Goal: Information Seeking & Learning: Understand process/instructions

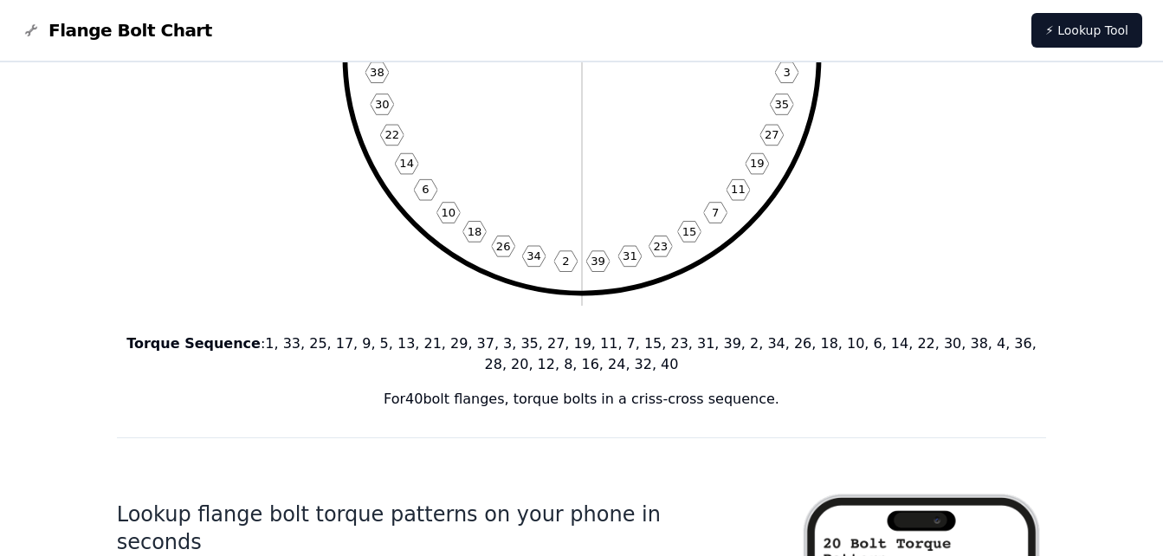
scroll to position [346, 0]
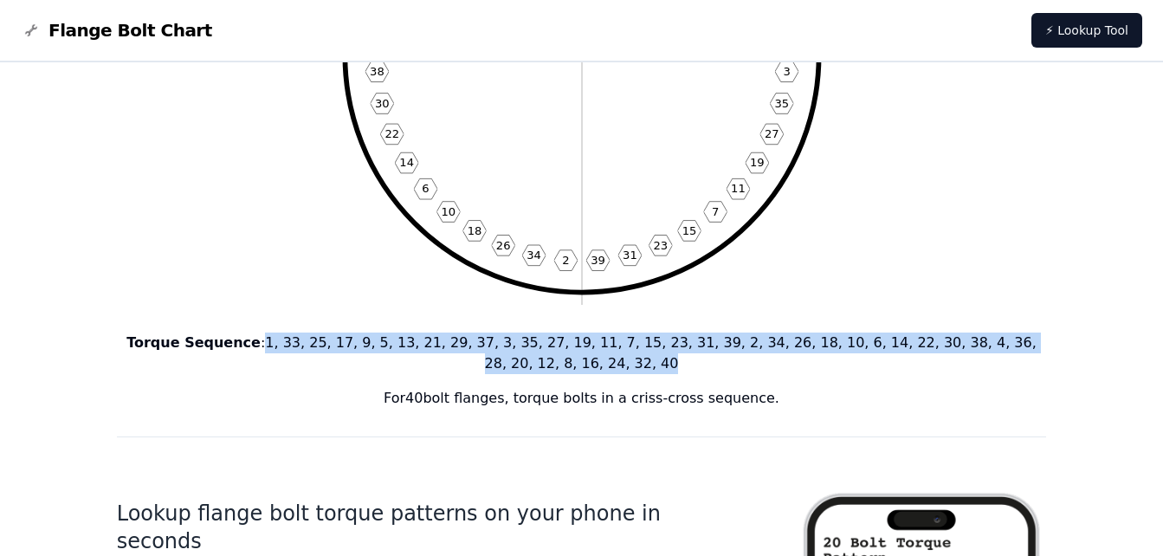
drag, startPoint x: 244, startPoint y: 341, endPoint x: 1037, endPoint y: 343, distance: 793.2
click at [1037, 343] on p "Torque Sequence : 1, 33, 25, 17, 9, 5, 13, 21, 29, 37, 3, 35, 27, 19, 11, 7, 15…" at bounding box center [582, 354] width 930 height 42
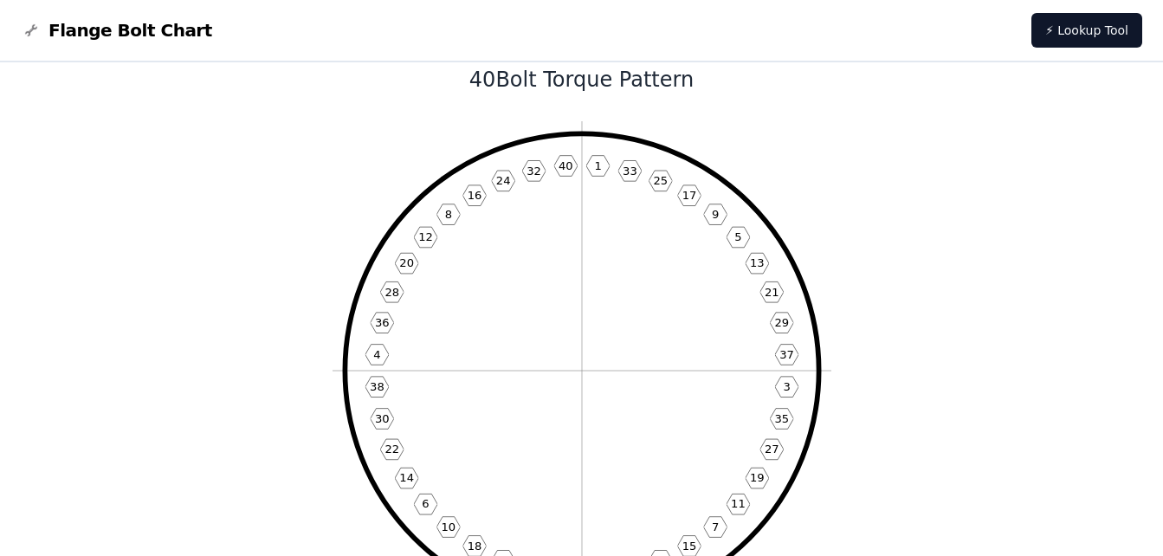
scroll to position [0, 0]
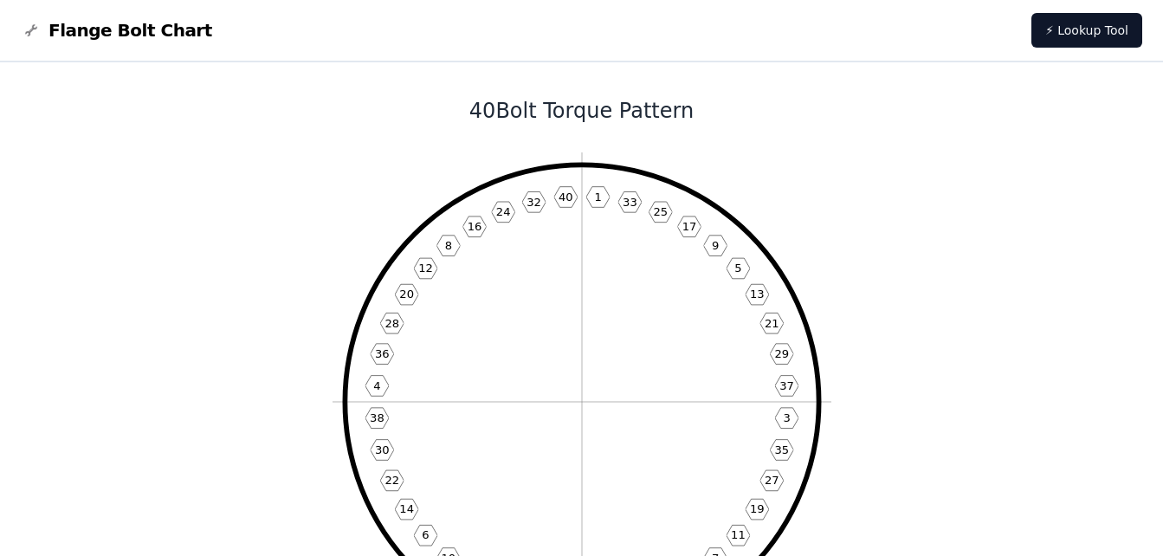
click at [117, 34] on span "Flange Bolt Chart" at bounding box center [130, 30] width 164 height 24
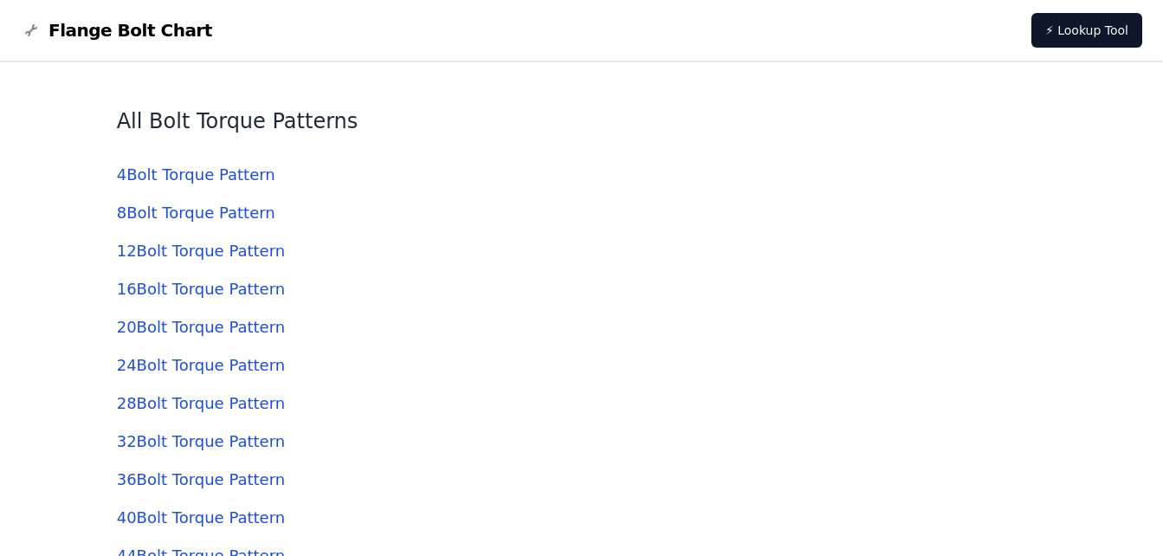
scroll to position [4007, 0]
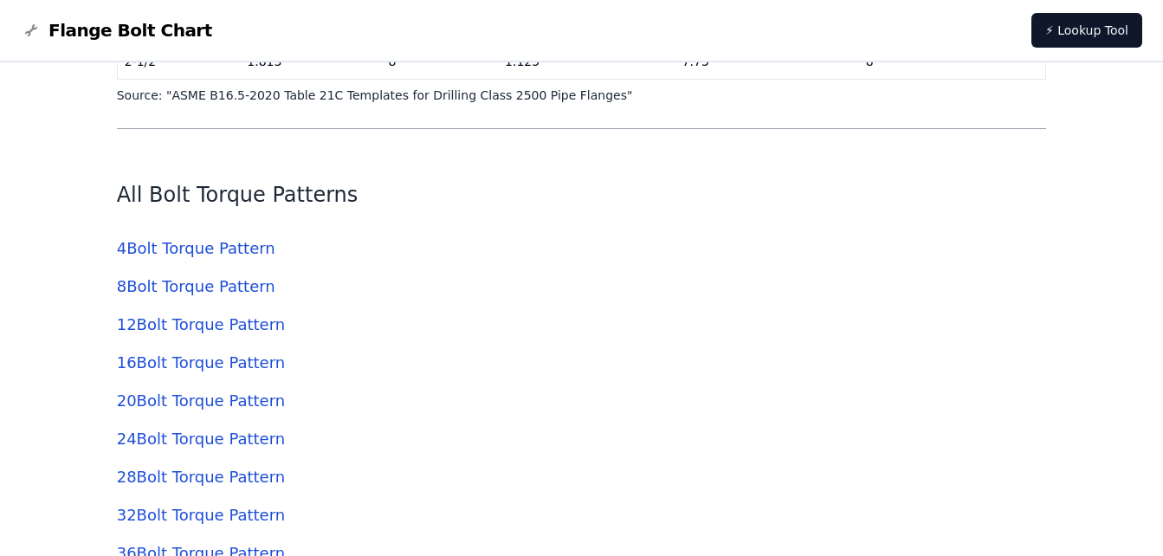
click at [250, 257] on link "4 Bolt Torque Pattern" at bounding box center [196, 248] width 158 height 18
click at [226, 294] on link "8 Bolt Torque Pattern" at bounding box center [196, 286] width 158 height 18
click at [248, 242] on link "4 Bolt Torque Pattern" at bounding box center [196, 248] width 158 height 18
click at [224, 288] on link "8 Bolt Torque Pattern" at bounding box center [196, 286] width 158 height 18
click at [224, 329] on link "12 Bolt Torque Pattern" at bounding box center [201, 324] width 168 height 18
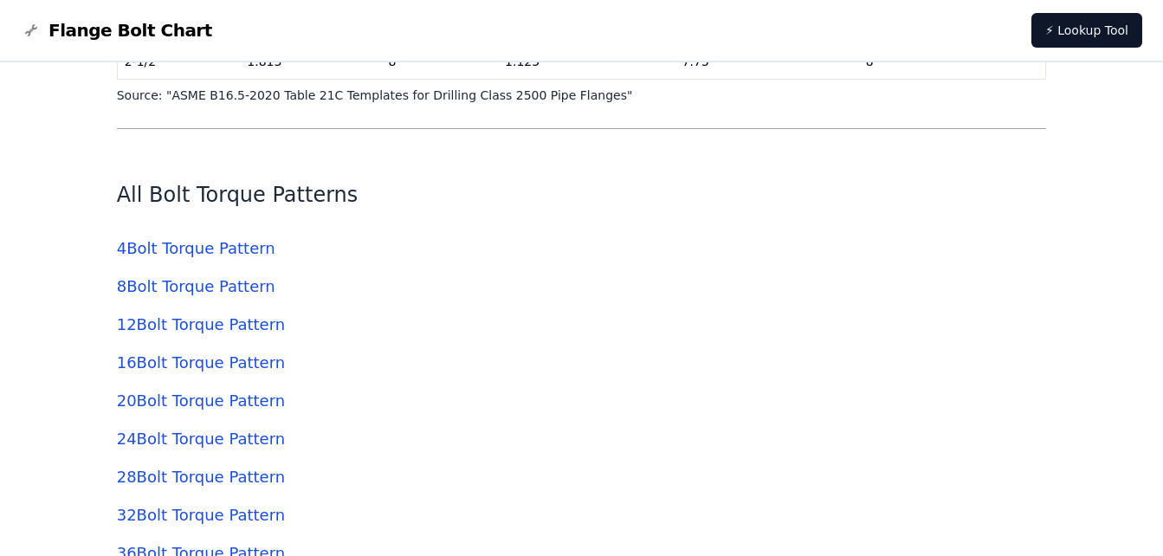
click at [217, 368] on link "16 Bolt Torque Pattern" at bounding box center [201, 362] width 168 height 18
click at [213, 399] on link "20 Bolt Torque Pattern" at bounding box center [201, 400] width 168 height 18
click at [198, 443] on link "24 Bolt Torque Pattern" at bounding box center [201, 438] width 168 height 18
click at [189, 486] on link "28 Bolt Torque Pattern" at bounding box center [201, 477] width 168 height 18
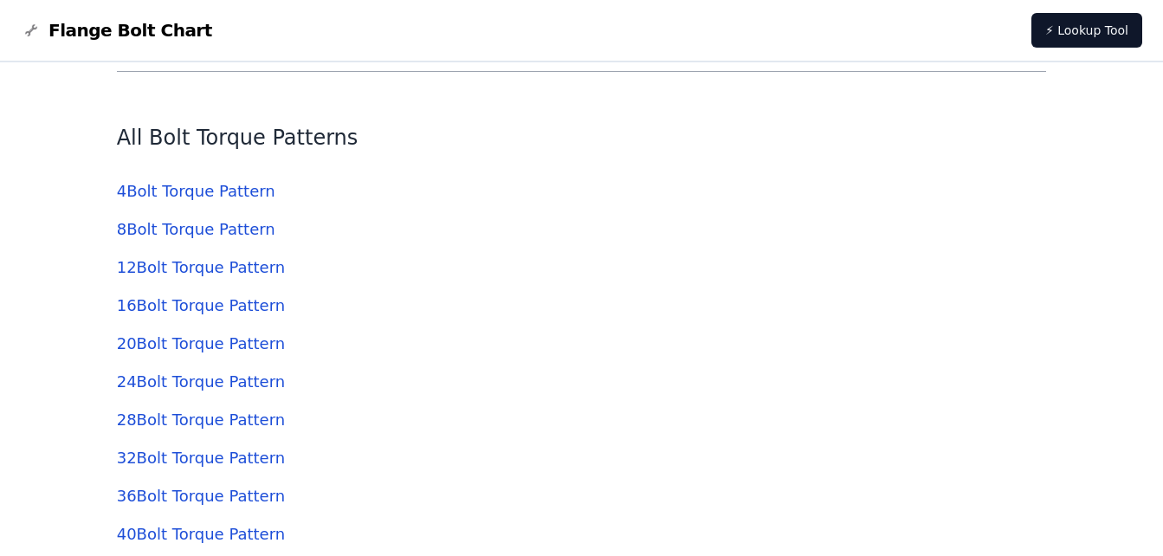
scroll to position [4094, 0]
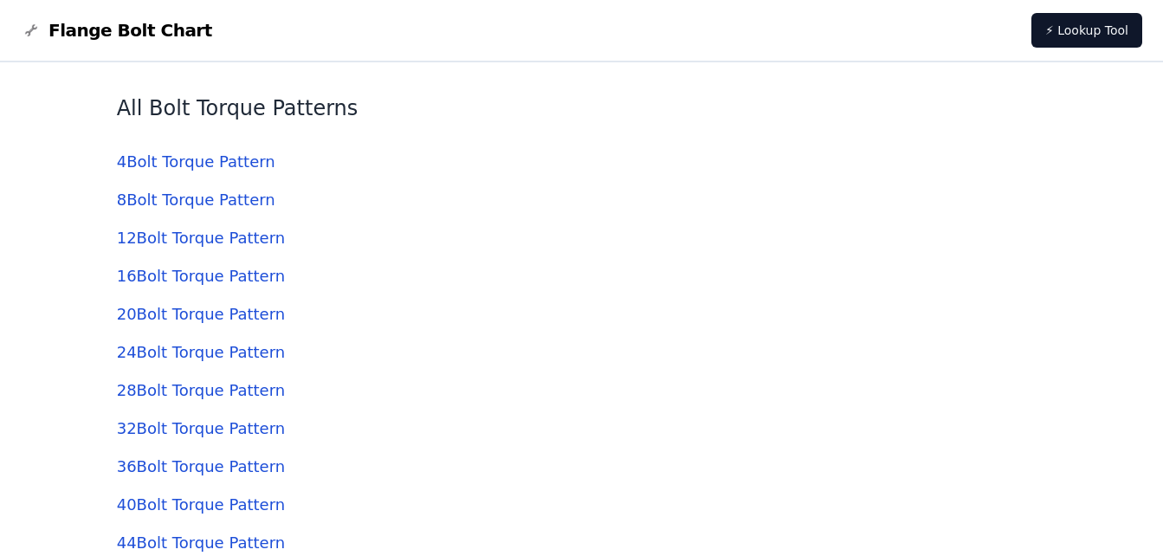
drag, startPoint x: 215, startPoint y: 432, endPoint x: 215, endPoint y: 444, distance: 12.1
click at [215, 432] on link "32 Bolt Torque Pattern" at bounding box center [201, 428] width 168 height 18
click at [218, 468] on link "36 Bolt Torque Pattern" at bounding box center [201, 466] width 168 height 18
click at [220, 512] on link "40 Bolt Torque Pattern" at bounding box center [201, 504] width 168 height 18
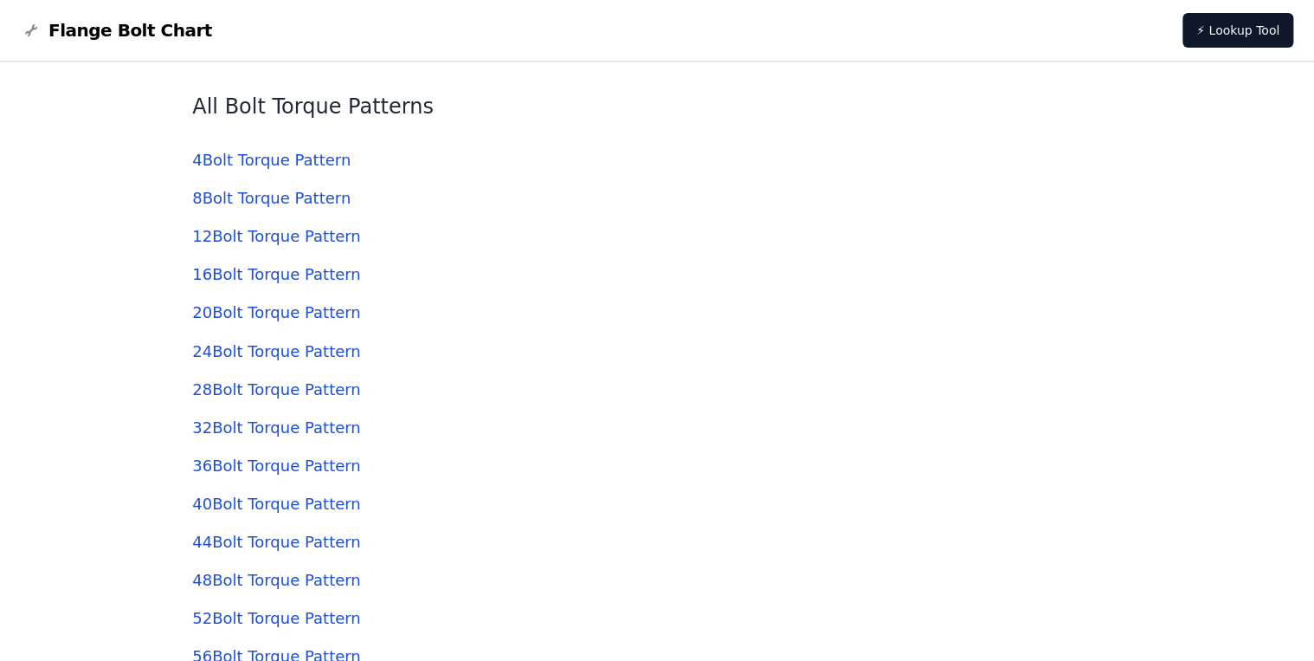
scroll to position [4631, 0]
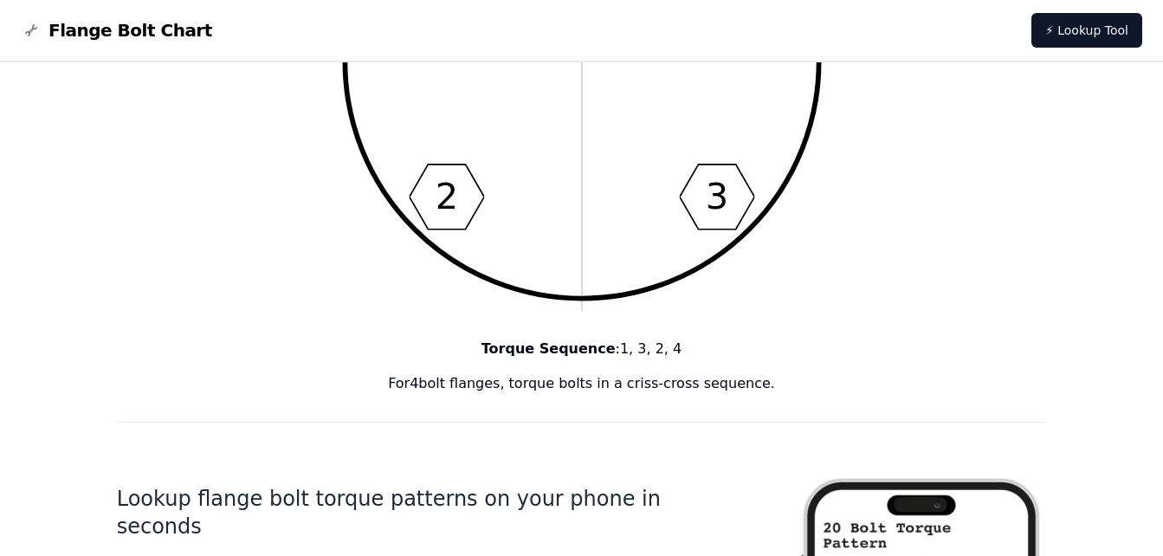
scroll to position [346, 0]
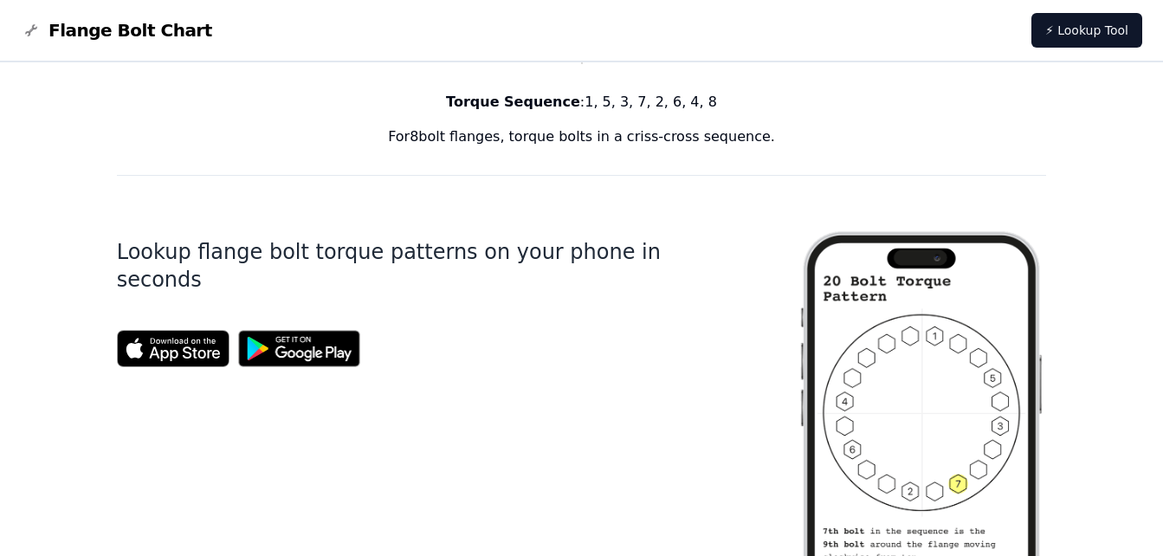
scroll to position [606, 0]
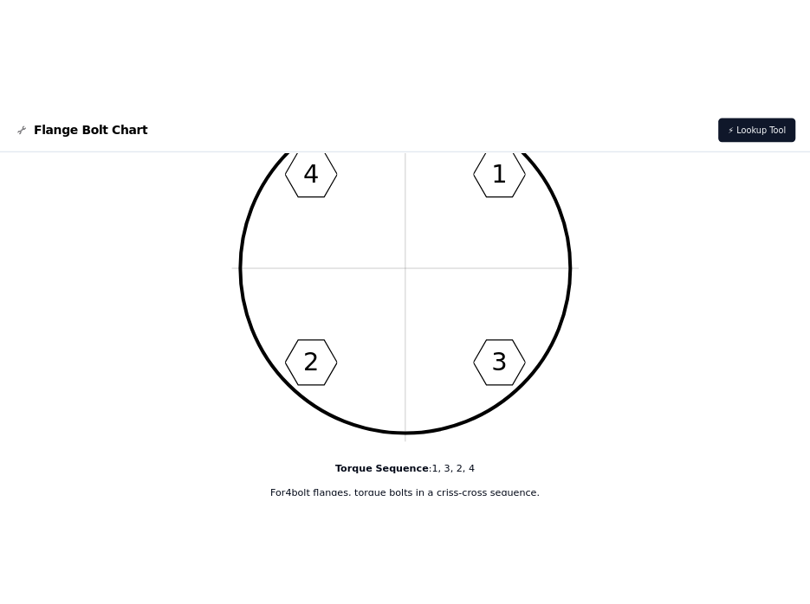
scroll to position [87, 0]
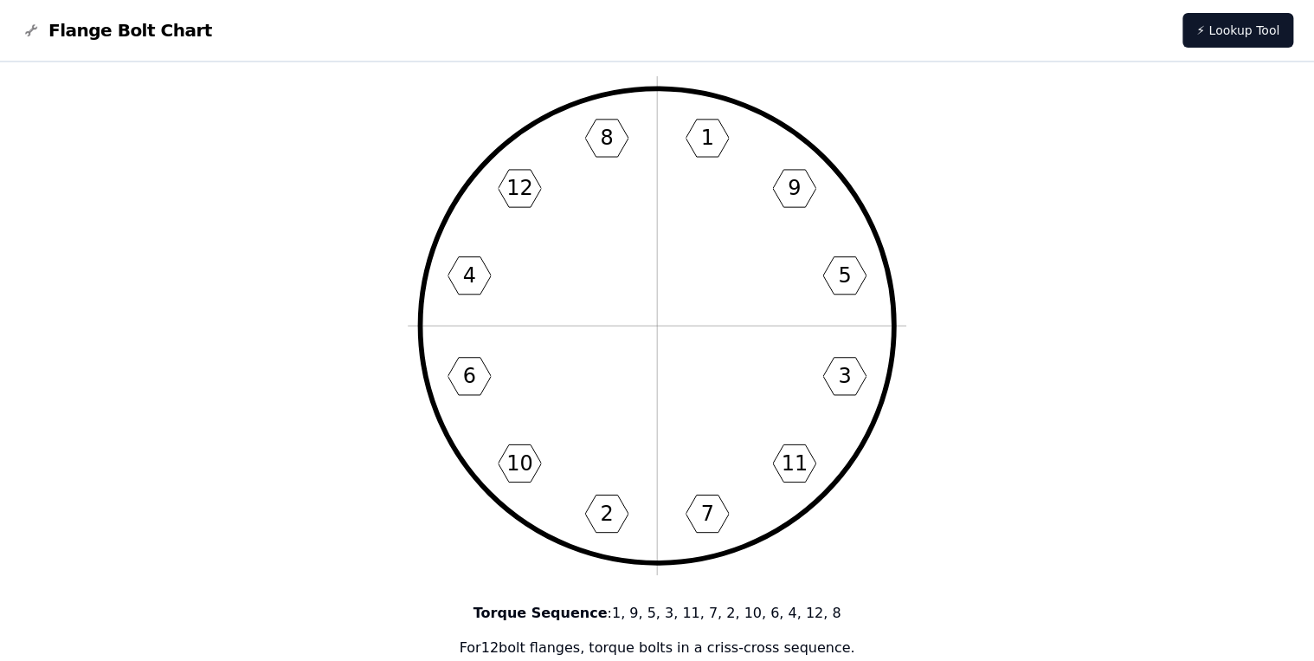
scroll to position [7, 0]
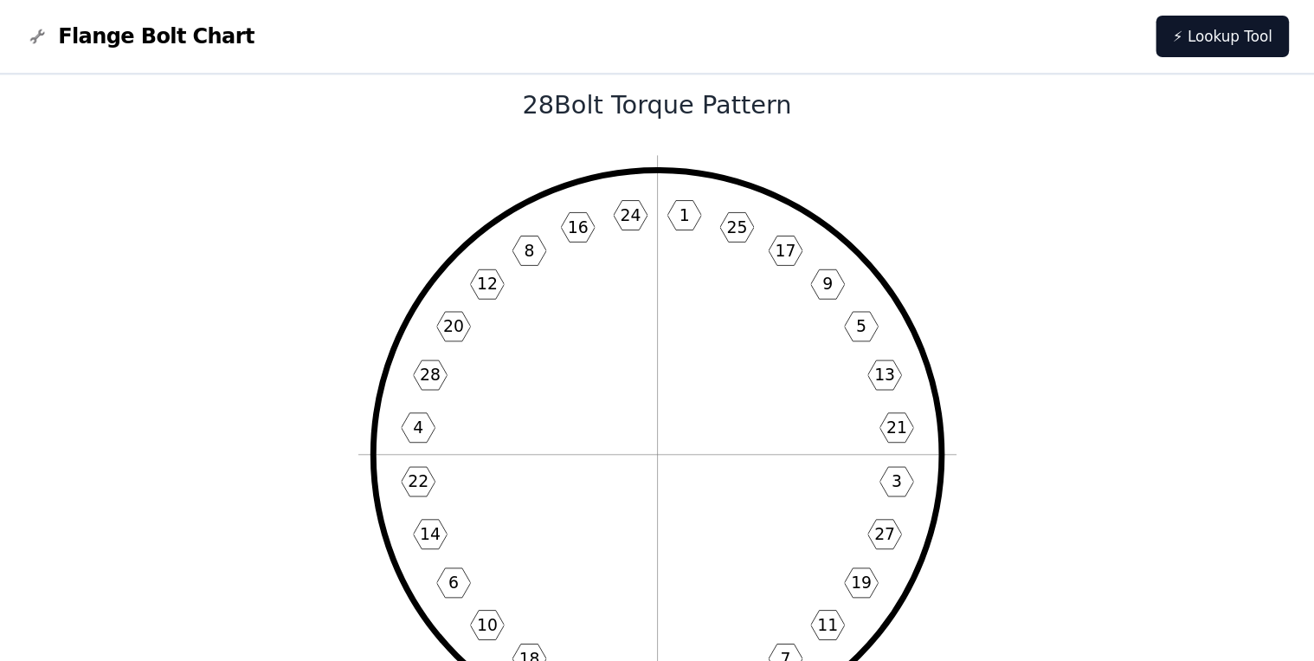
scroll to position [23, 0]
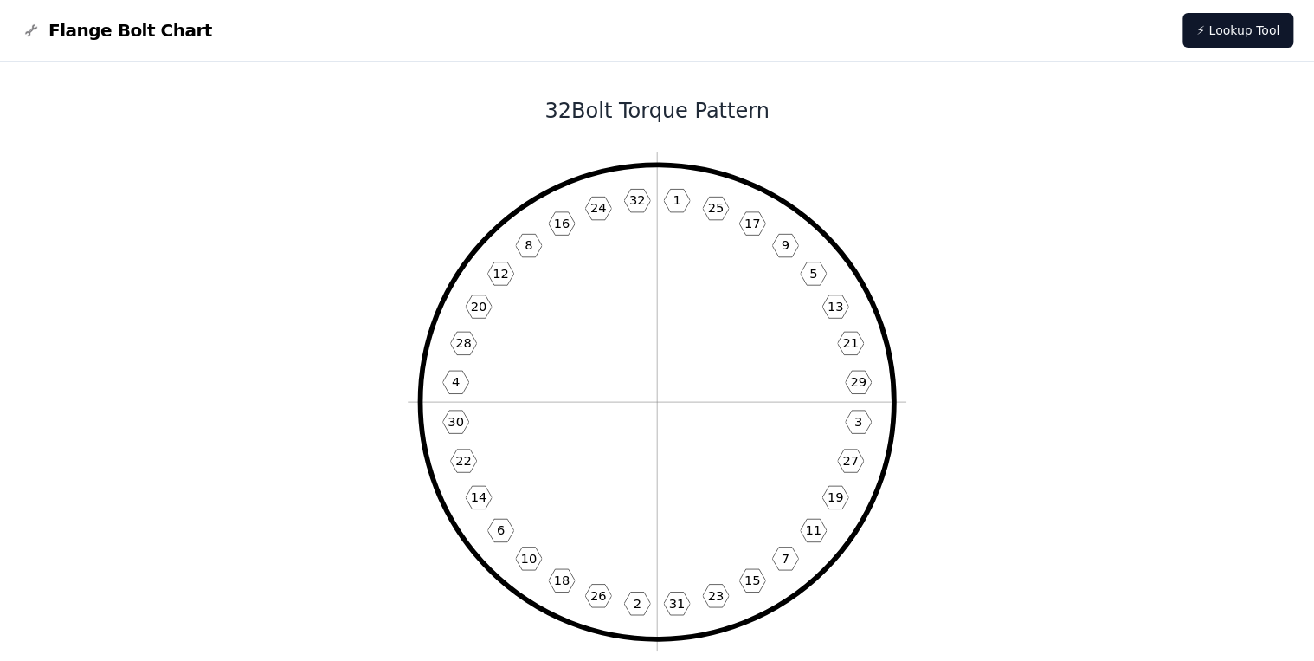
scroll to position [69, 0]
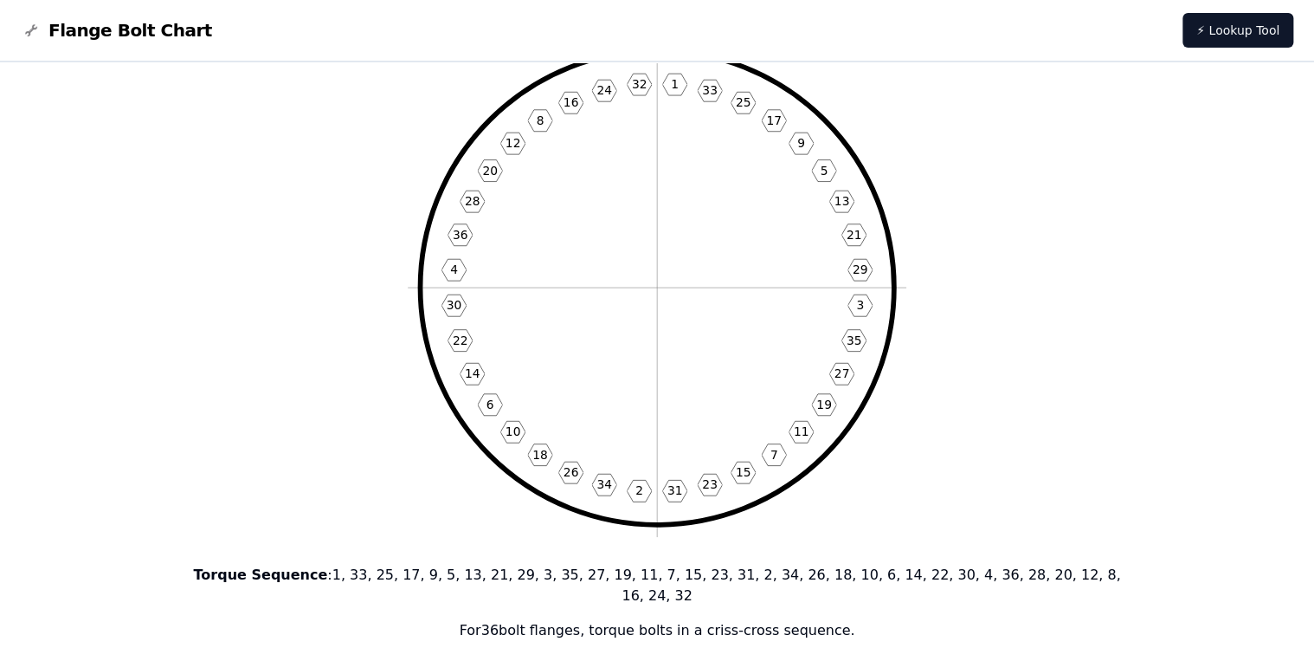
scroll to position [139, 0]
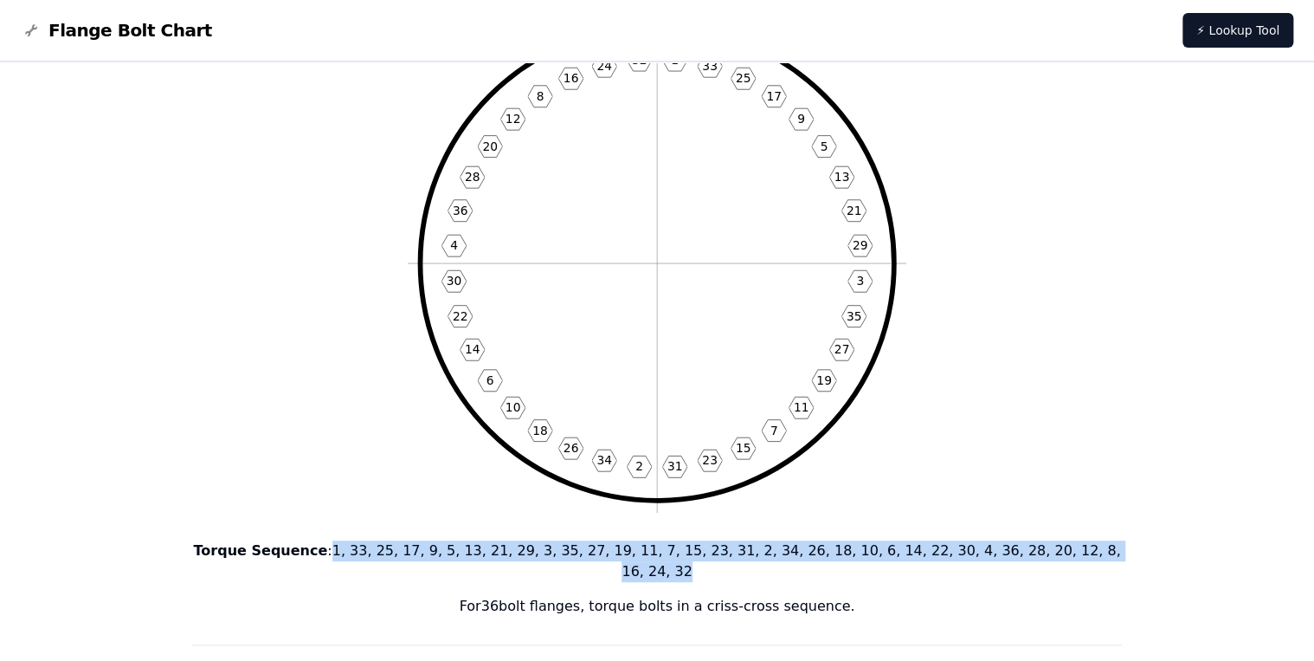
drag, startPoint x: 365, startPoint y: 554, endPoint x: 1068, endPoint y: 552, distance: 703.1
click at [1068, 552] on p "Torque Sequence : 1, 33, 25, 17, 9, 5, 13, 21, 29, 3, 35, 27, 19, 11, 7, 15, 23…" at bounding box center [657, 561] width 930 height 42
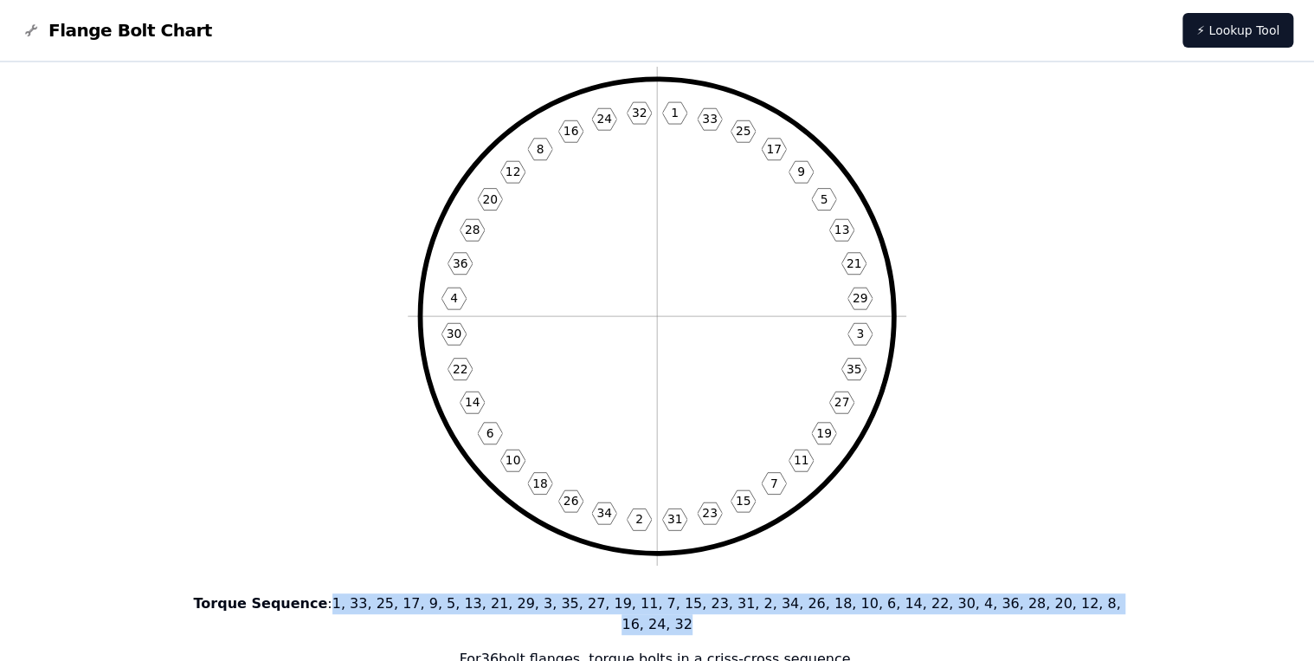
scroll to position [0, 0]
